Goal: Task Accomplishment & Management: Manage account settings

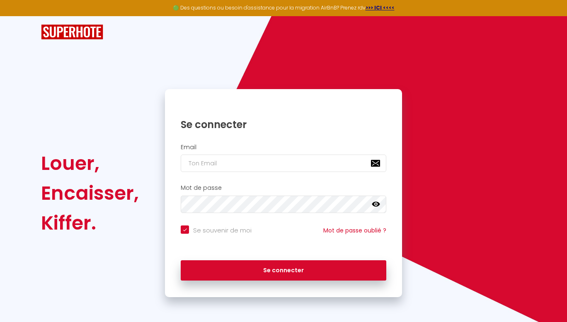
checkbox input "true"
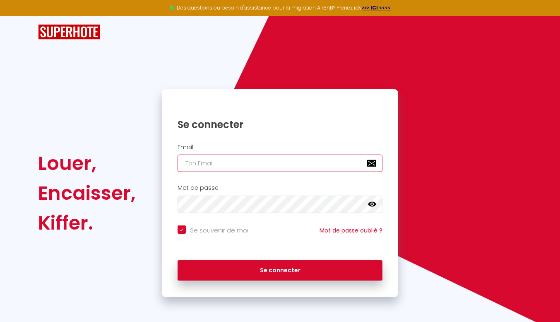
click at [218, 164] on input "email" at bounding box center [280, 162] width 205 height 17
type input "m"
checkbox input "true"
type input "ma"
checkbox input "true"
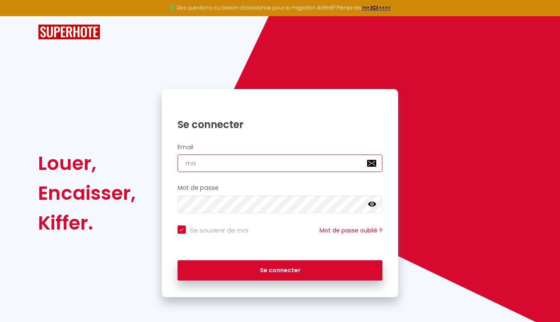
type input "mar"
checkbox input "true"
type input "marc"
checkbox input "true"
type input "march"
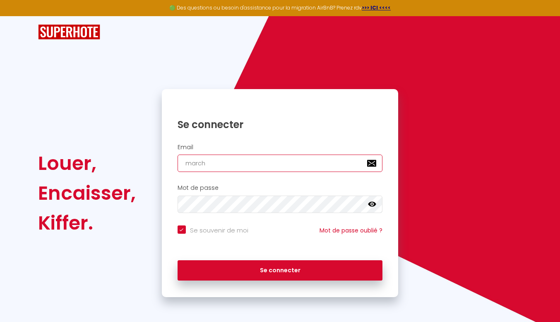
checkbox input "true"
type input "marcha"
checkbox input "true"
type input "[PERSON_NAME]"
checkbox input "true"
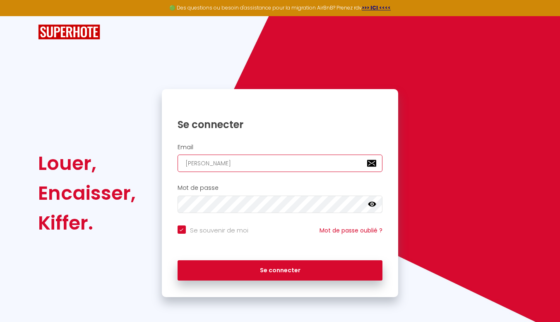
type input "marchais"
checkbox input "true"
type input "marchais."
checkbox input "true"
type input "marchais.v"
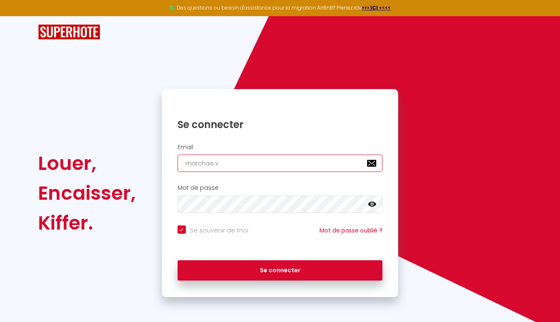
checkbox input "true"
type input "[DOMAIN_NAME]"
checkbox input "true"
type input "marchais.val"
checkbox input "true"
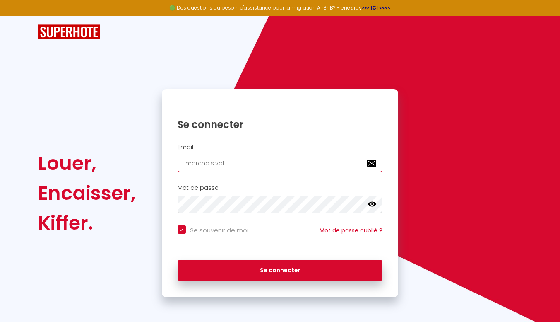
type input "marchais.vale"
checkbox input "true"
type input "marchais.valer"
checkbox input "true"
type input "marchais.[PERSON_NAME]"
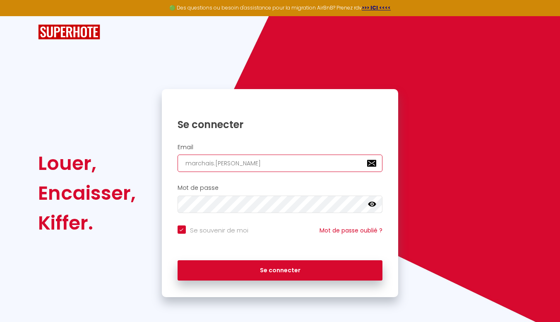
checkbox input "true"
type input "marchais.[PERSON_NAME]"
checkbox input "true"
type input "marchais.valerie4"
checkbox input "true"
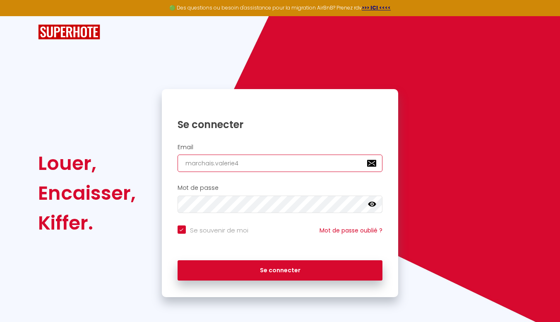
type input "marchais.valerie45"
checkbox input "true"
type input "marchais.valerie45@"
checkbox input "true"
type input "marchais.valerie45@g"
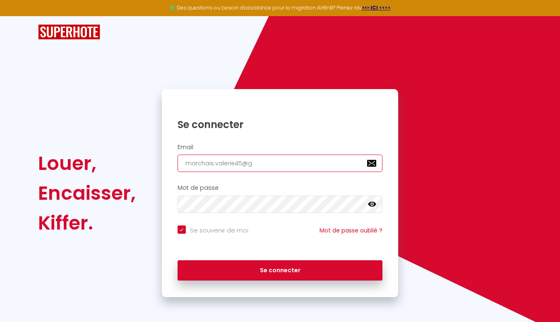
checkbox input "true"
type input "marchais.valerie45@gm"
checkbox input "true"
type input "marchais.valerie45@gma"
checkbox input "true"
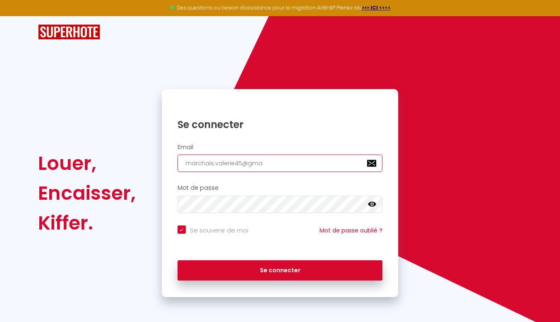
type input "marchais.valerie45@gmai"
checkbox input "true"
type input "[EMAIL_ADDRESS]"
checkbox input "true"
type input "[EMAIL_ADDRESS]."
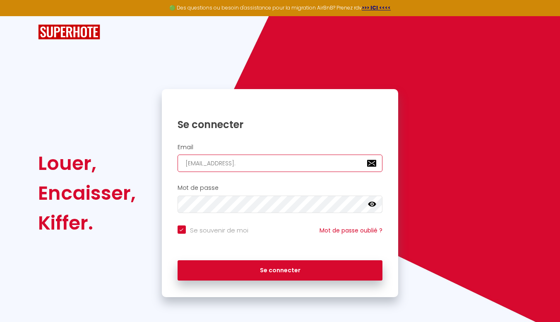
checkbox input "true"
type input "marchais.valerie45@gmail.c"
checkbox input "true"
type input "[EMAIL_ADDRESS][DOMAIN_NAME]"
checkbox input "true"
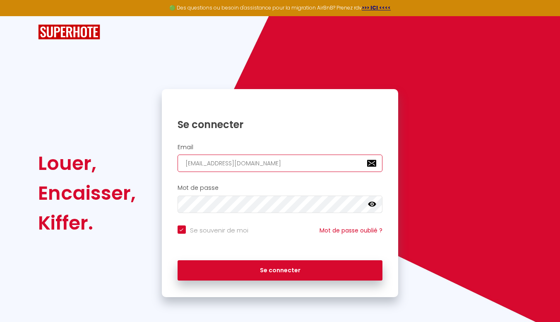
type input "[EMAIL_ADDRESS][DOMAIN_NAME]"
checkbox input "true"
type input "[EMAIL_ADDRESS][DOMAIN_NAME]"
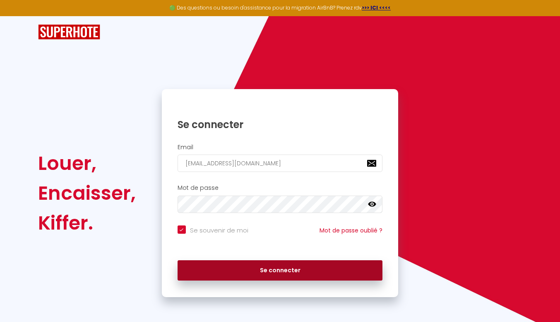
click at [278, 271] on button "Se connecter" at bounding box center [280, 270] width 205 height 21
checkbox input "true"
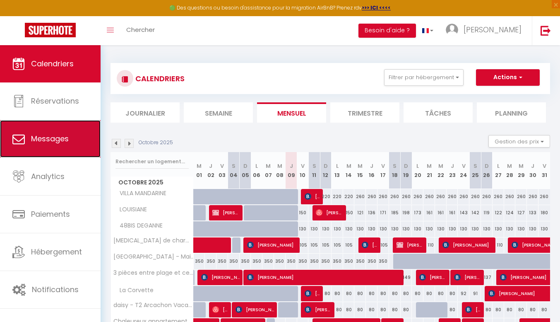
click at [64, 143] on span "Messages" at bounding box center [50, 138] width 38 height 10
select select "message"
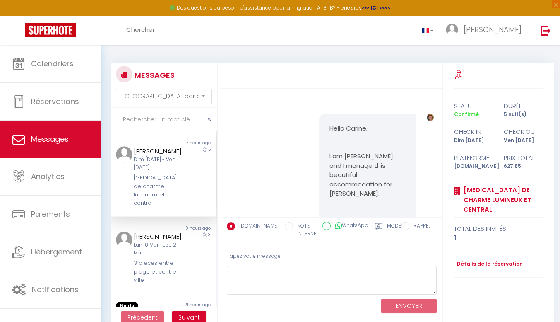
scroll to position [2704, 0]
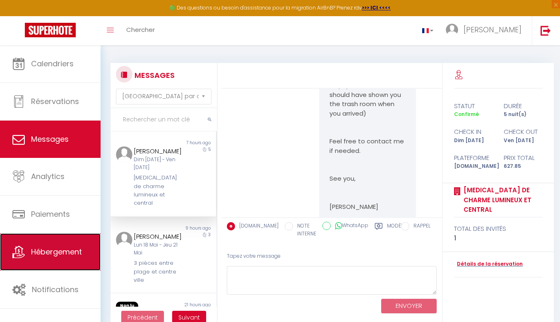
click at [24, 255] on icon at bounding box center [18, 252] width 12 height 12
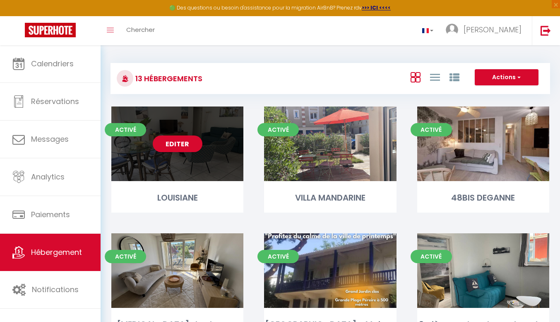
click at [192, 171] on div "Editer" at bounding box center [177, 143] width 132 height 75
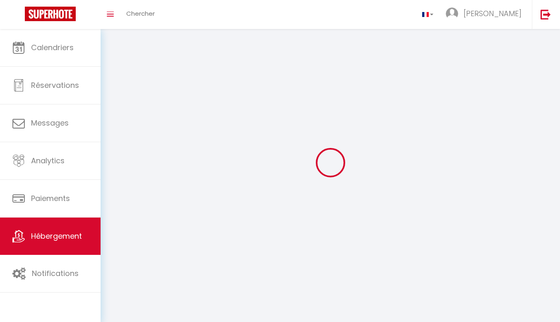
select select "1"
select select "28"
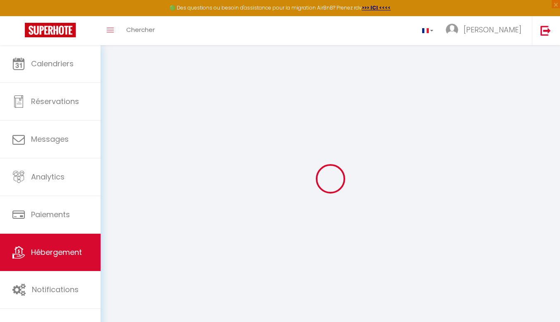
select select
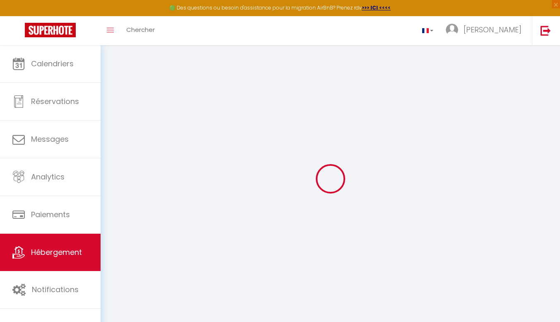
select select
checkbox input "false"
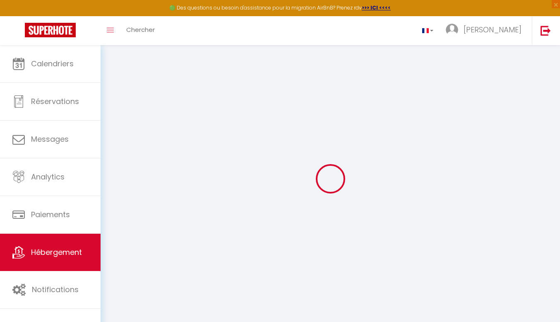
select select
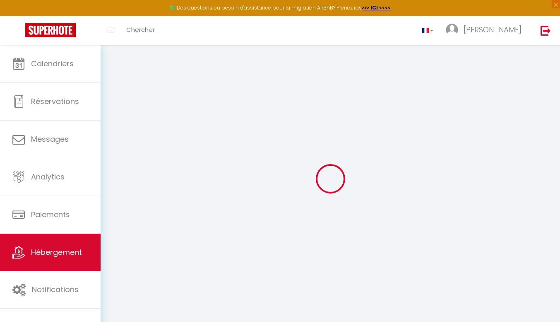
select select
checkbox input "false"
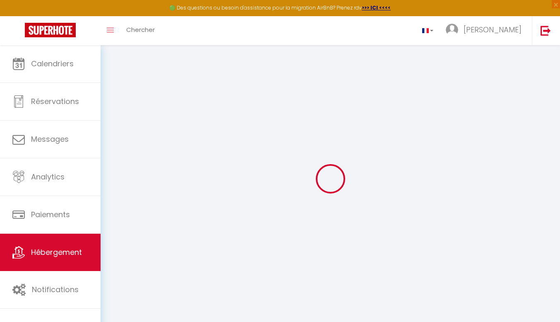
checkbox input "false"
select select
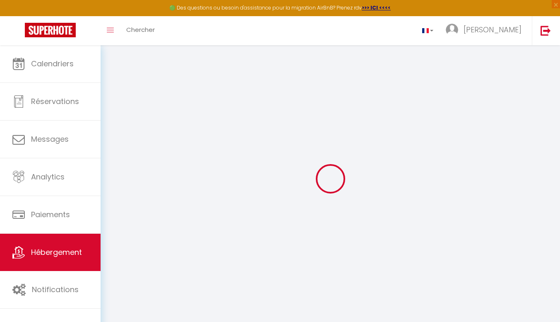
select select
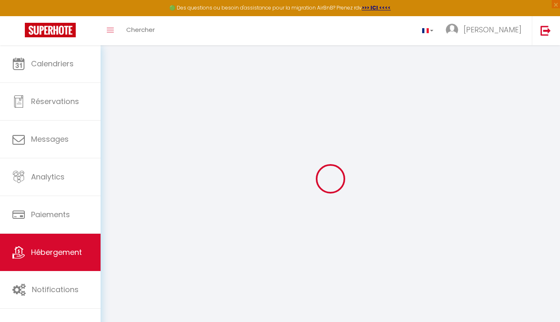
checkbox input "false"
select select
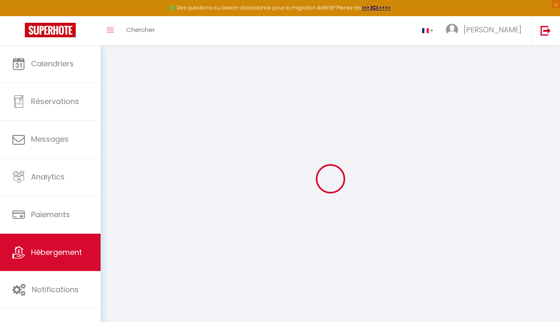
select select
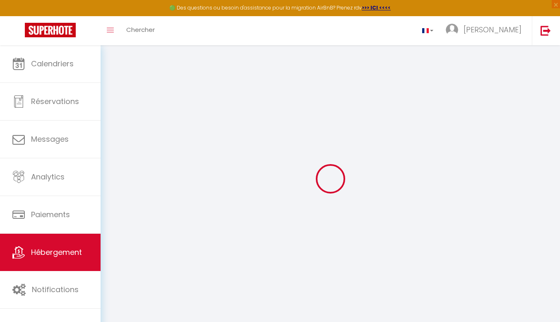
select select
checkbox input "false"
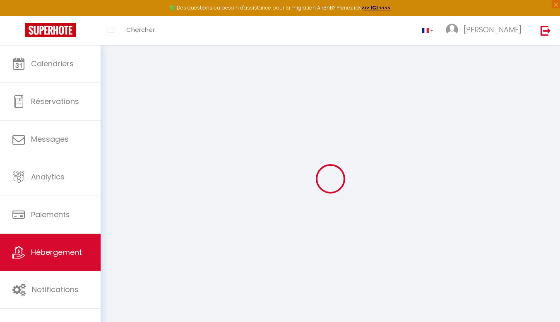
checkbox input "false"
select select
type input "LOUISIANE"
type input "SARL"
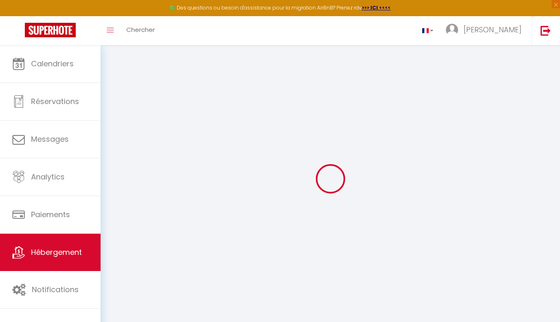
type input "ALEZAN"
type input "[STREET_ADDRESS][PERSON_NAME]"
type input "33.121"
type input "CARCANS"
select select "2"
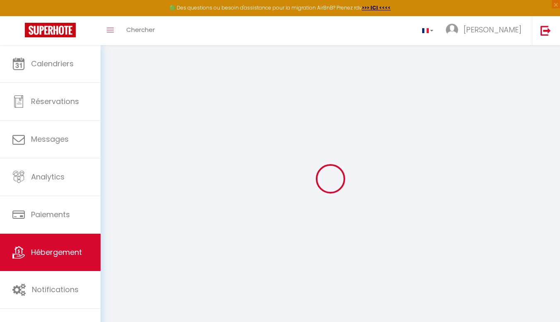
type input "140"
type input "60"
type input "500"
select select
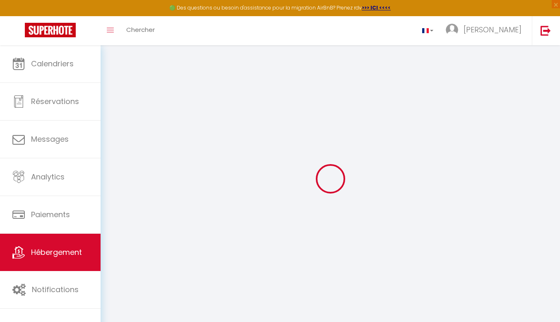
select select
type input "[STREET_ADDRESS]"
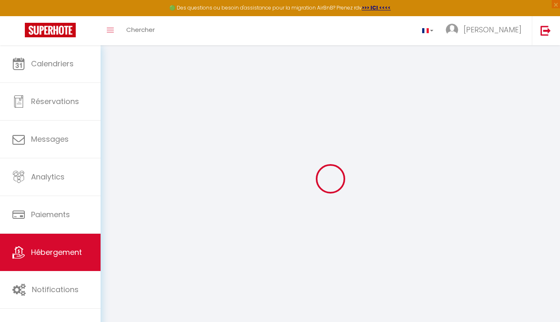
type input "33120"
type input "ARCACHON"
type input "[EMAIL_ADDRESS][DOMAIN_NAME]"
select select
checkbox input "false"
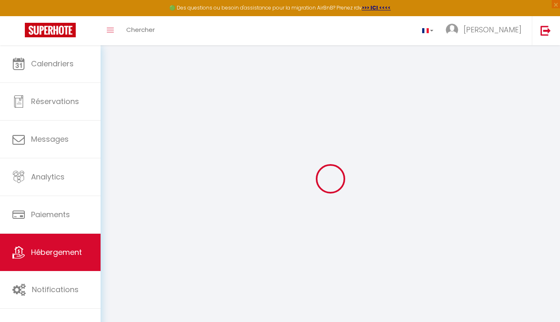
checkbox input "false"
select select
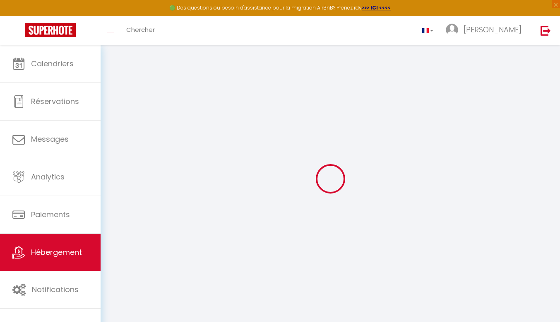
type input "15"
type input "60"
type input "0"
select select
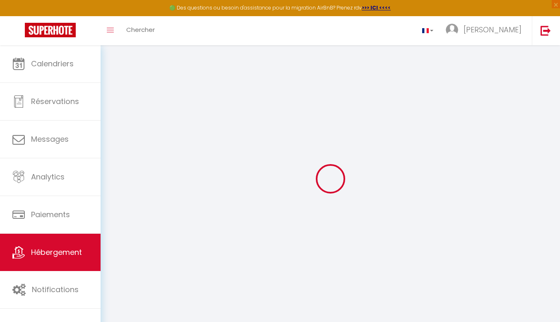
select select
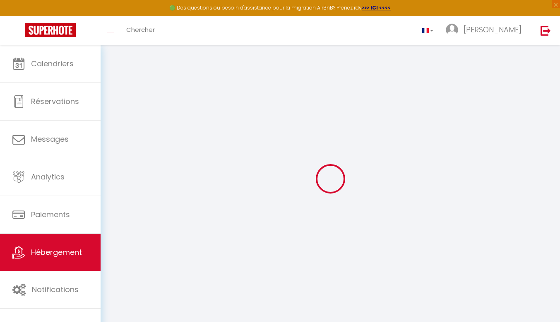
checkbox input "false"
select select
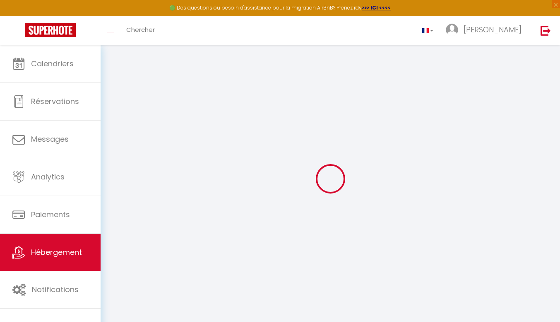
select select
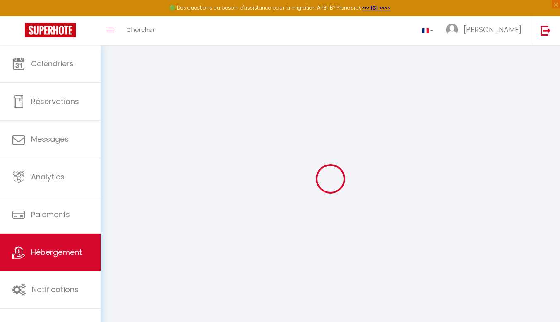
checkbox input "false"
select select
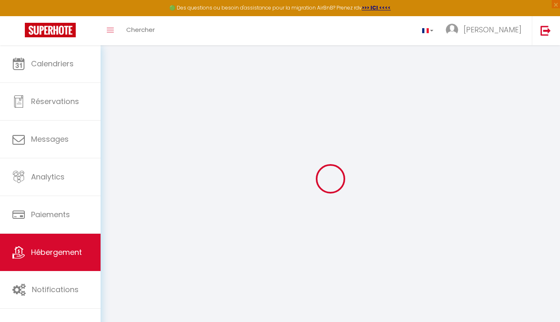
checkbox input "false"
select select "15:00"
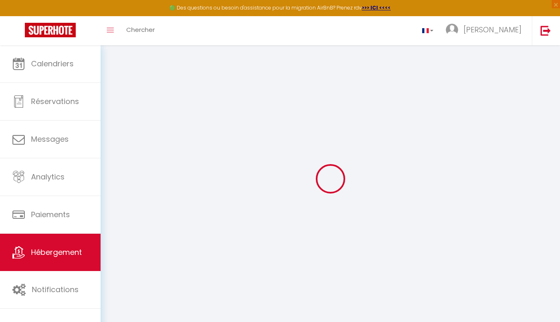
select select "20:30"
select select "10:00"
select select "30"
select select
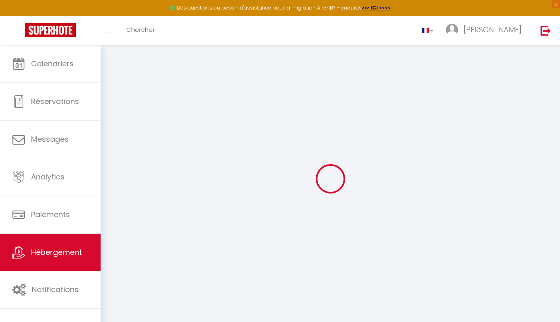
checkbox input "false"
select select
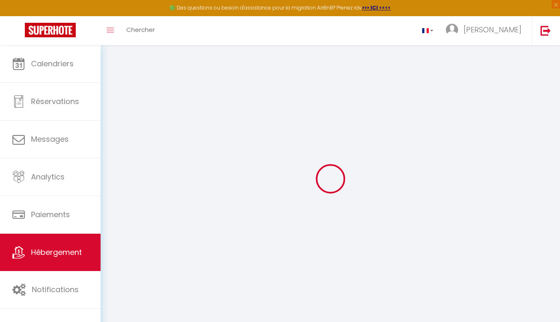
checkbox input "false"
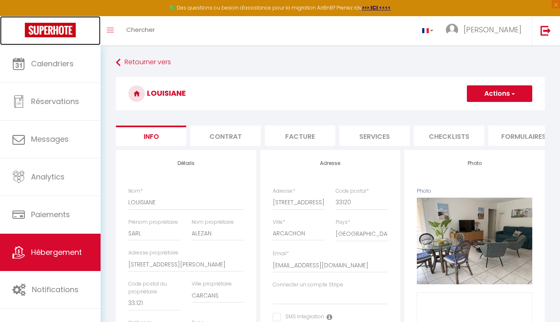
click at [58, 29] on img at bounding box center [50, 30] width 51 height 14
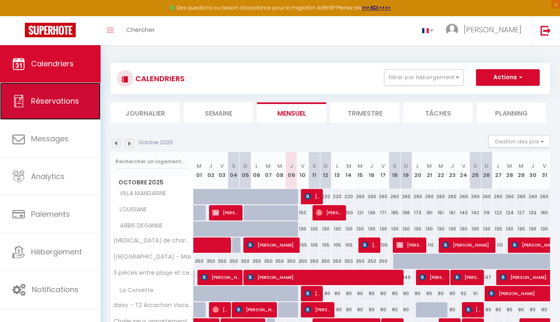
click at [66, 103] on span "Réservations" at bounding box center [55, 101] width 48 height 10
select select "not_cancelled"
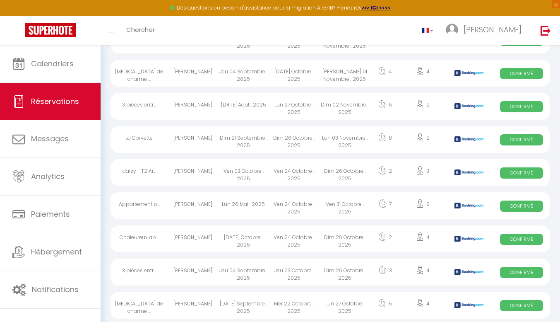
scroll to position [474, 0]
